Goal: Transaction & Acquisition: Purchase product/service

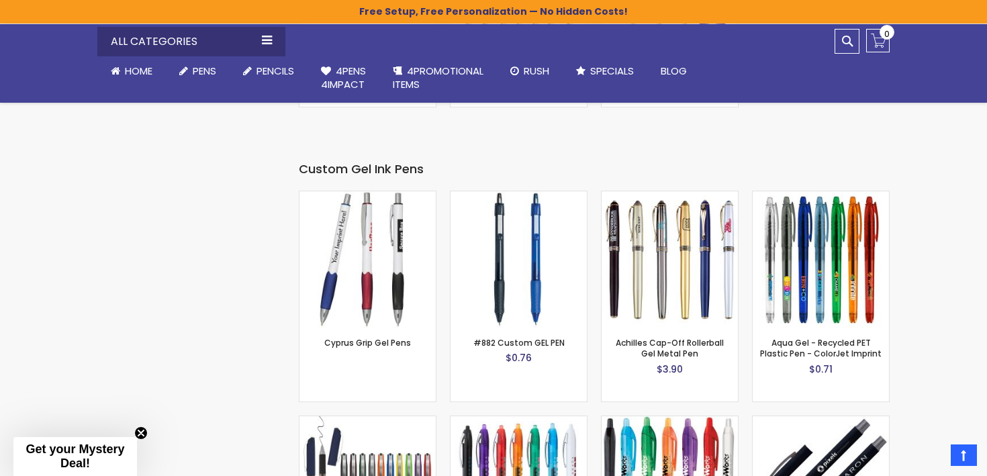
scroll to position [2048, 0]
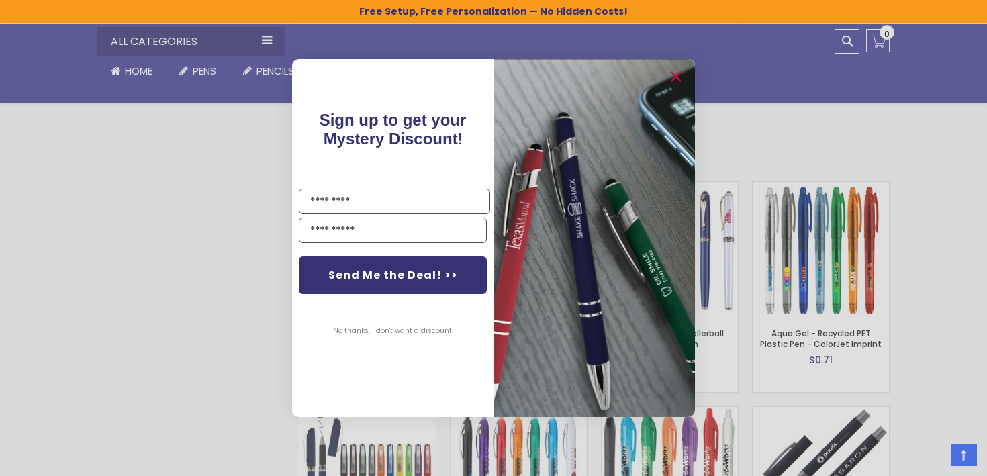
click at [71, 381] on div "Close dialog Sign up to get your Mystery Discount ! Name Email Send Me the Deal…" at bounding box center [493, 238] width 987 height 476
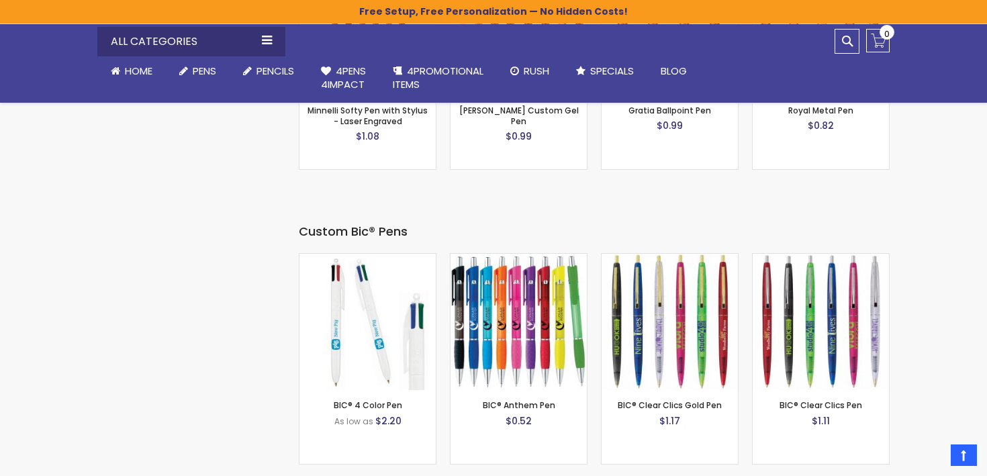
scroll to position [4226, 0]
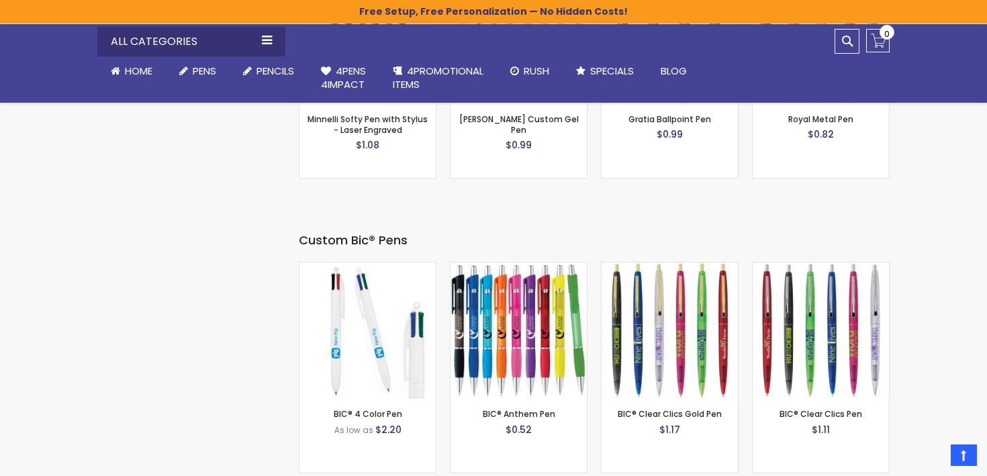
click at [353, 290] on img at bounding box center [367, 330] width 136 height 136
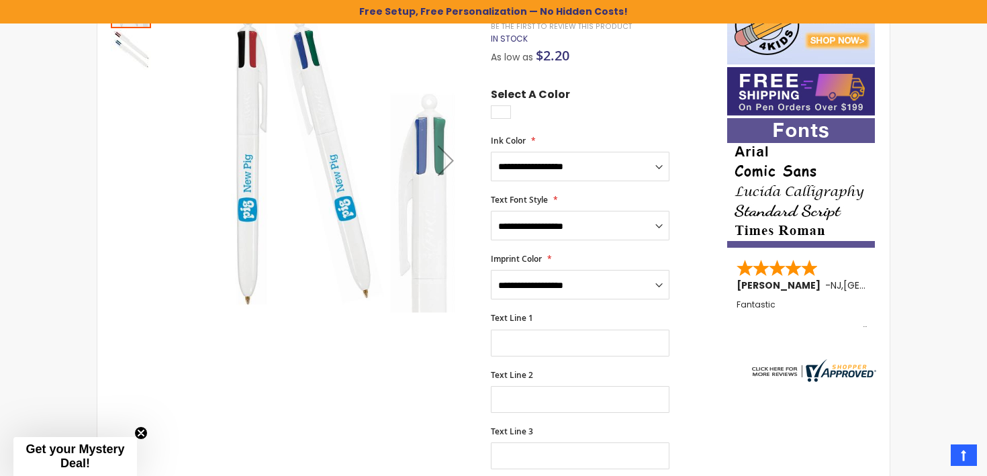
scroll to position [259, 0]
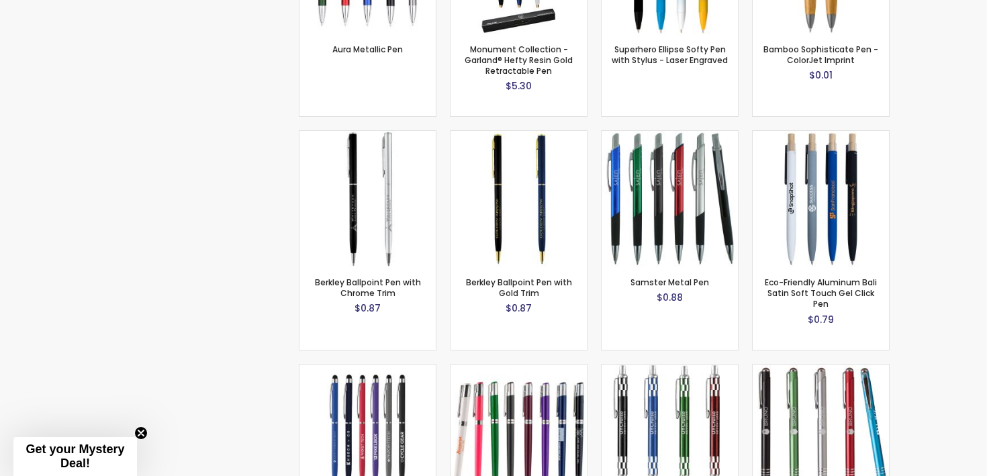
scroll to position [4226, 0]
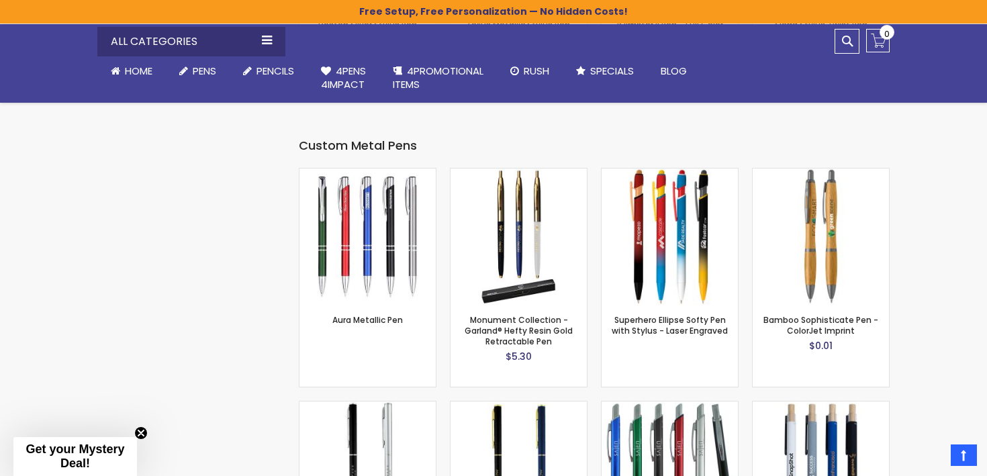
scroll to position [3560, 0]
